Goal: Information Seeking & Learning: Learn about a topic

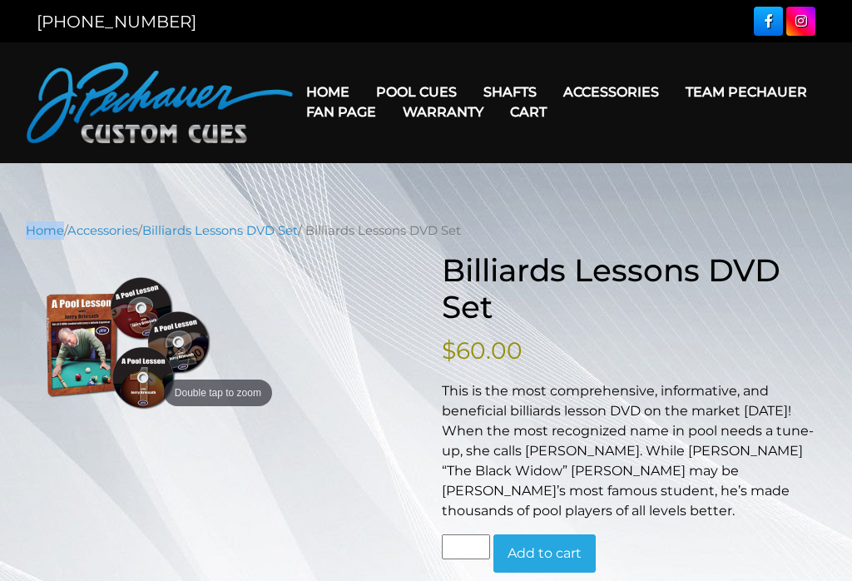
click at [538, 245] on link "People’s Choice Cues" at bounding box center [485, 233] width 242 height 23
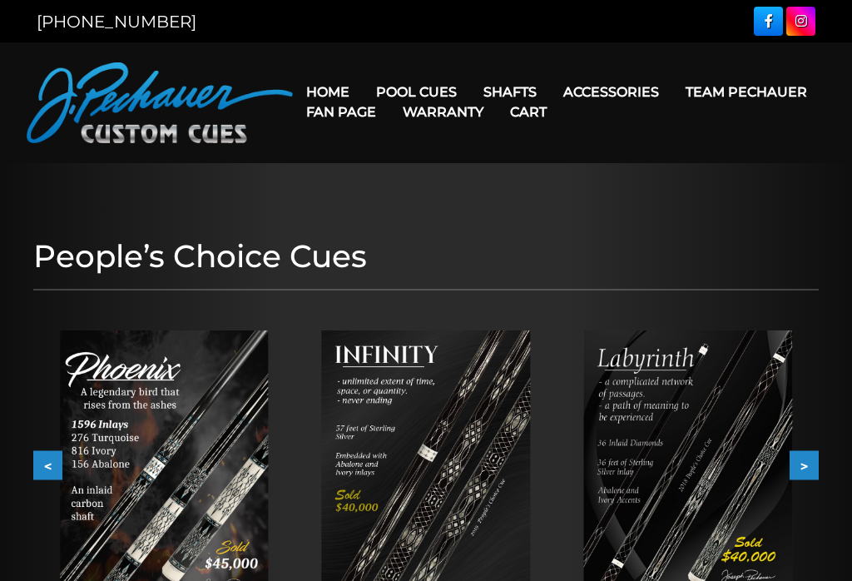
click at [535, 292] on link "Retired Cues" at bounding box center [485, 280] width 242 height 23
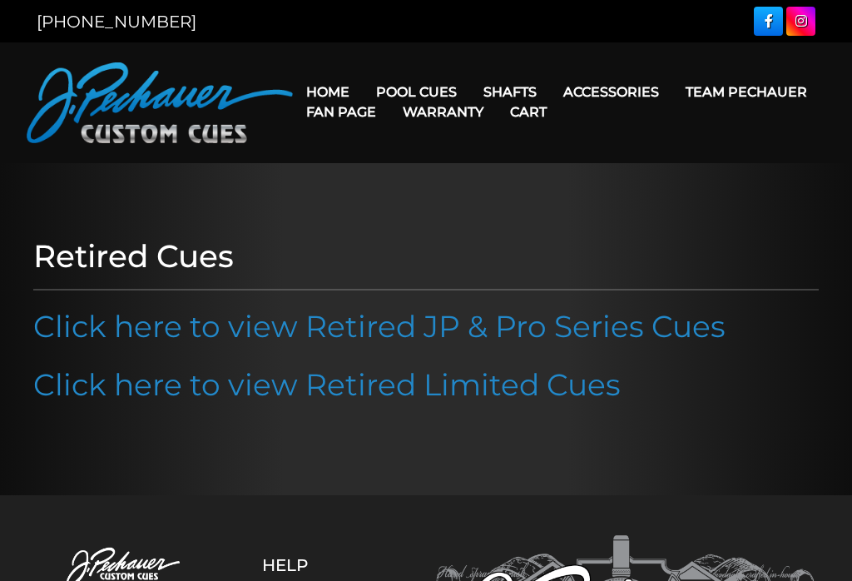
click at [677, 328] on link "Click here to view Retired JP & Pro Series Cues" at bounding box center [379, 326] width 692 height 37
click at [688, 315] on link "Click here to view Retired JP & Pro Series Cues" at bounding box center [379, 326] width 692 height 37
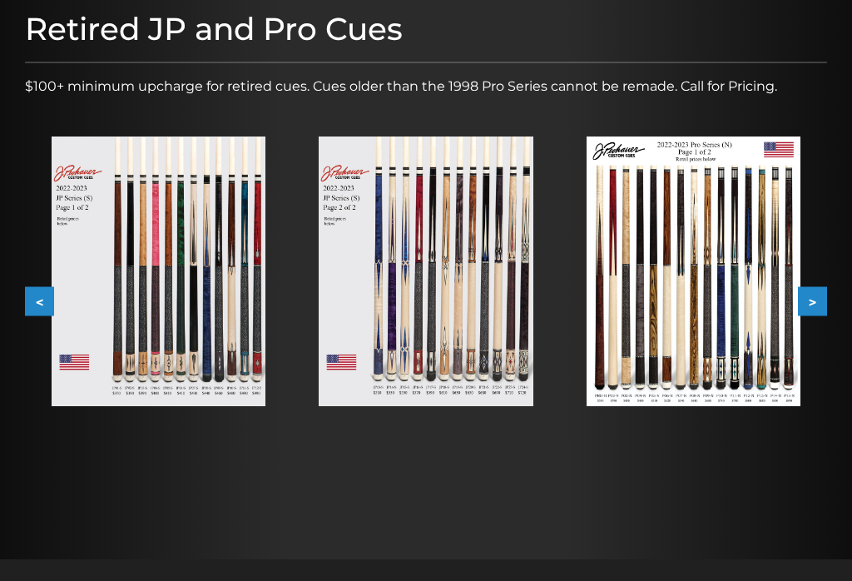
scroll to position [229, 0]
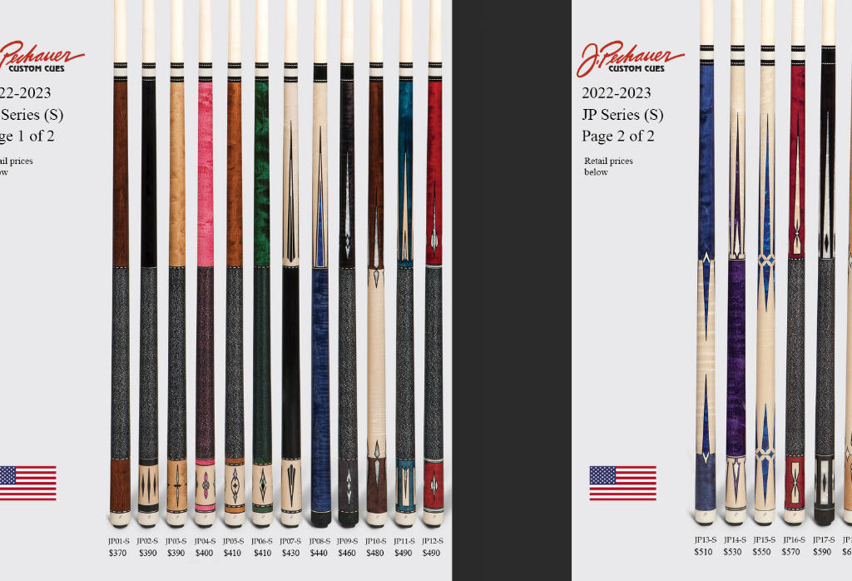
click at [132, 218] on img at bounding box center [159, 261] width 214 height 270
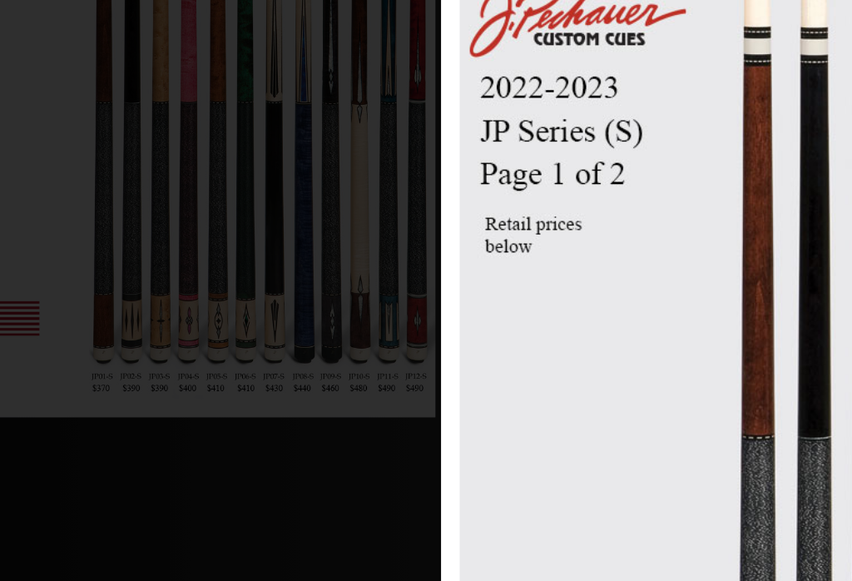
click at [268, 202] on link at bounding box center [368, 415] width 201 height 557
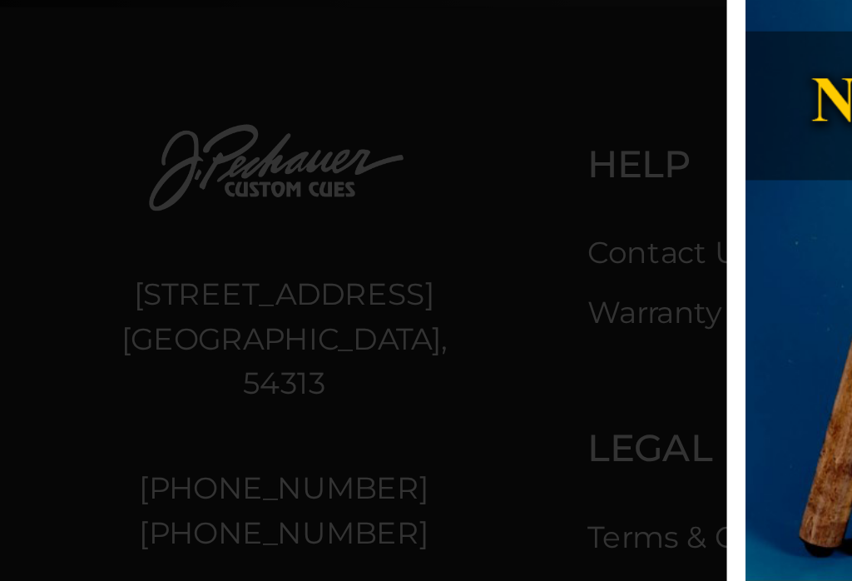
scroll to position [453, 0]
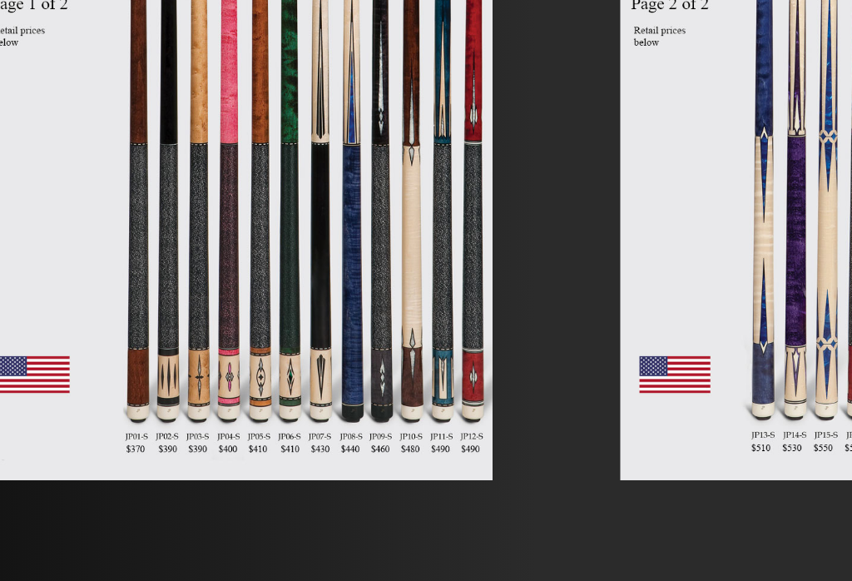
scroll to position [98, 0]
